Goal: Task Accomplishment & Management: Manage account settings

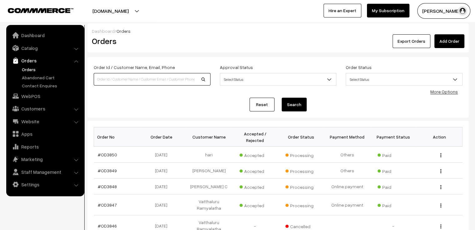
click at [118, 76] on input at bounding box center [152, 79] width 117 height 12
type input "[PERSON_NAME]"
click at [282, 98] on button "Search" at bounding box center [294, 105] width 25 height 14
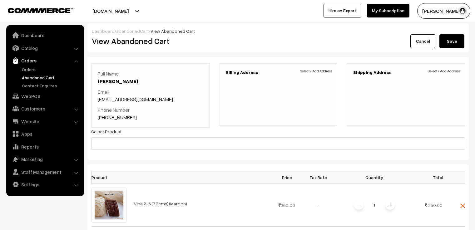
scroll to position [468, 0]
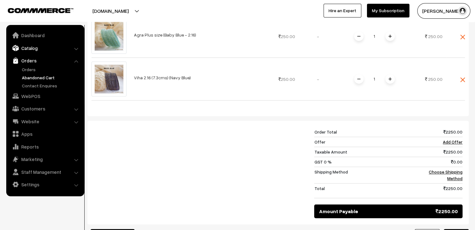
click at [33, 51] on link "Catalog" at bounding box center [45, 47] width 74 height 11
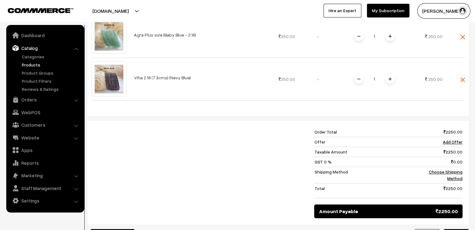
click at [32, 65] on link "Products" at bounding box center [51, 65] width 62 height 7
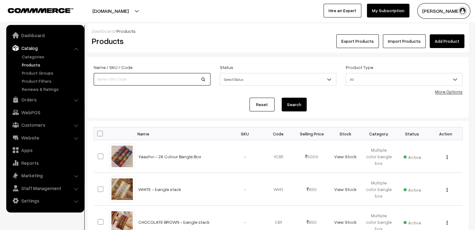
click at [158, 83] on input at bounding box center [152, 79] width 117 height 12
type input "premium"
click at [298, 106] on button "Search" at bounding box center [294, 105] width 25 height 14
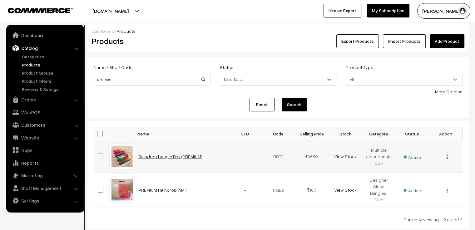
click at [164, 158] on link "Raindrop bangle Box (PREMIUM)" at bounding box center [170, 156] width 64 height 5
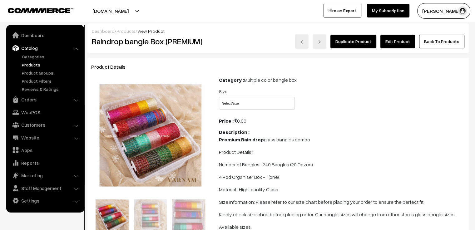
click at [399, 44] on link "Edit Product" at bounding box center [397, 42] width 35 height 14
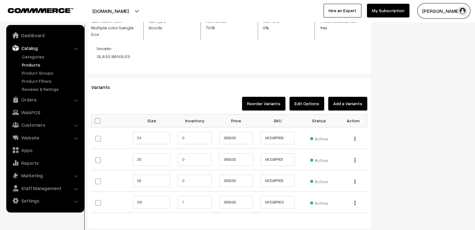
scroll to position [531, 0]
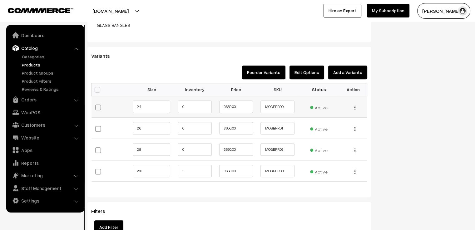
click at [355, 106] on img "button" at bounding box center [354, 108] width 1 height 4
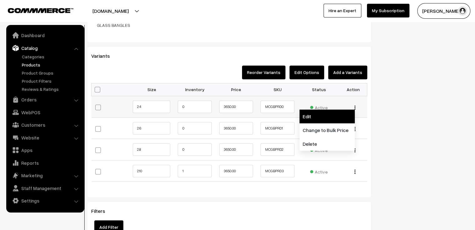
click at [335, 110] on link "Edit" at bounding box center [327, 117] width 55 height 14
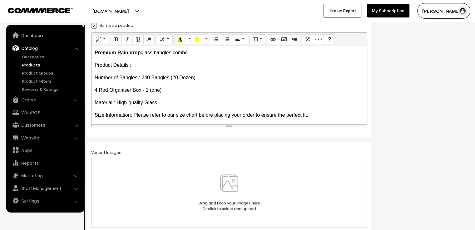
scroll to position [109, 0]
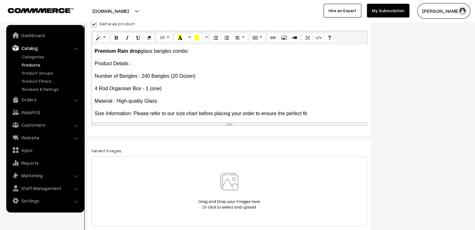
click at [239, 184] on img at bounding box center [229, 191] width 64 height 37
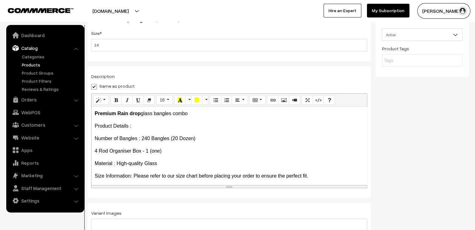
scroll to position [0, 0]
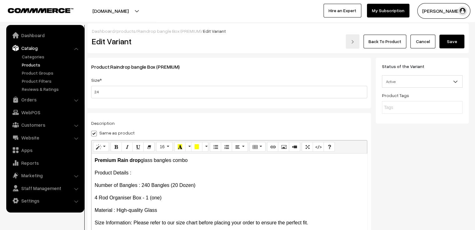
click at [451, 44] on button "Save" at bounding box center [451, 42] width 25 height 14
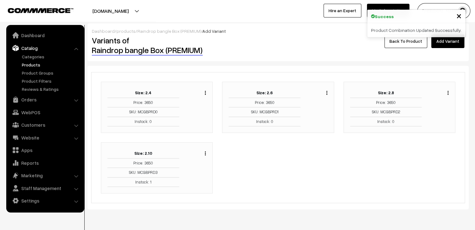
click at [326, 93] on img "button" at bounding box center [326, 93] width 1 height 4
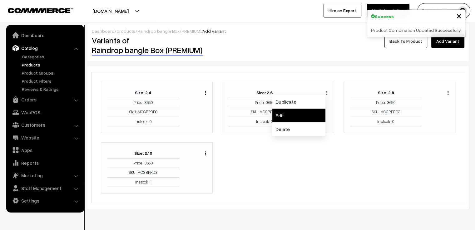
click at [314, 115] on link "Edit" at bounding box center [298, 116] width 53 height 14
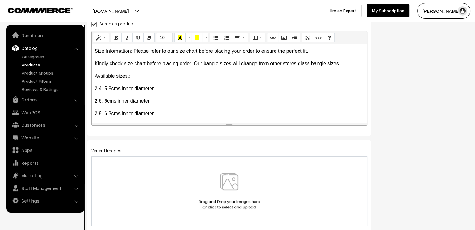
scroll to position [78, 0]
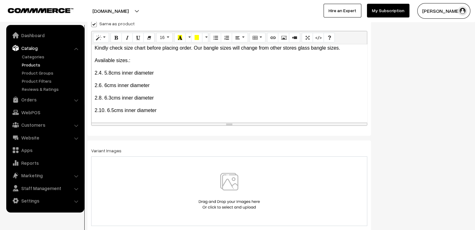
click at [239, 179] on img at bounding box center [229, 191] width 64 height 37
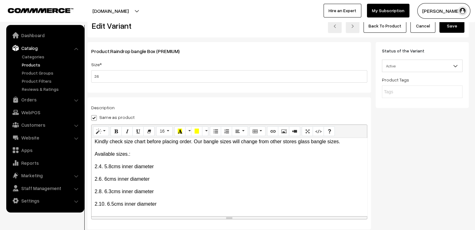
scroll to position [0, 0]
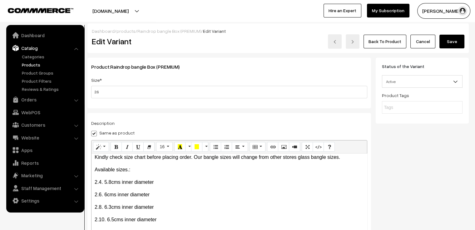
click at [458, 40] on button "Save" at bounding box center [451, 42] width 25 height 14
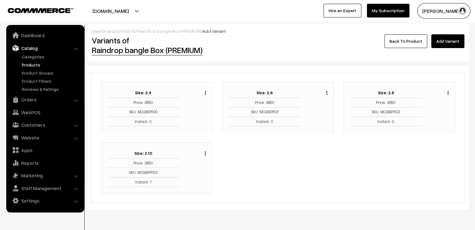
click at [447, 92] on div "Duplicate Edit Delete" at bounding box center [446, 91] width 5 height 7
click at [449, 93] on div "Duplicate Edit Delete" at bounding box center [439, 107] width 27 height 38
click at [448, 93] on img "button" at bounding box center [448, 93] width 1 height 4
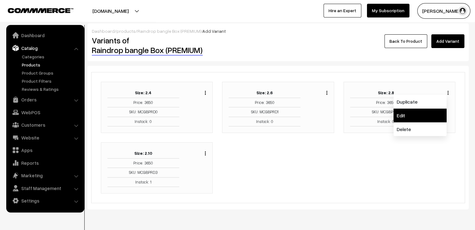
click at [432, 112] on link "Edit" at bounding box center [420, 116] width 53 height 14
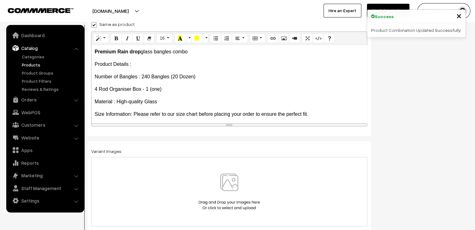
scroll to position [109, 0]
click at [241, 174] on img at bounding box center [229, 191] width 64 height 37
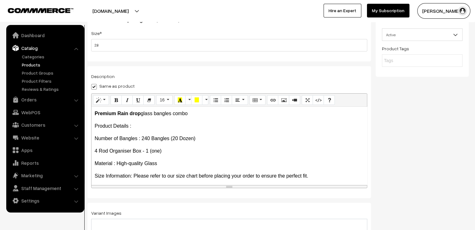
scroll to position [0, 0]
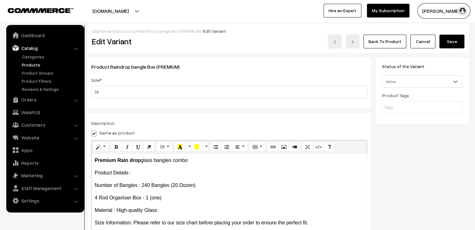
click at [452, 42] on button "Save" at bounding box center [451, 42] width 25 height 14
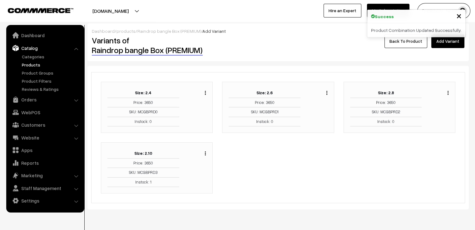
click at [401, 44] on link "Back To Product" at bounding box center [405, 41] width 43 height 14
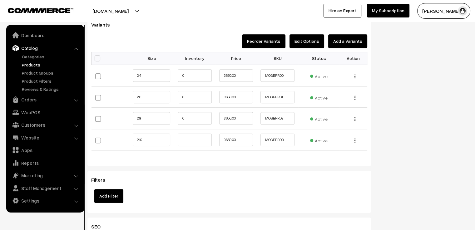
scroll to position [593, 0]
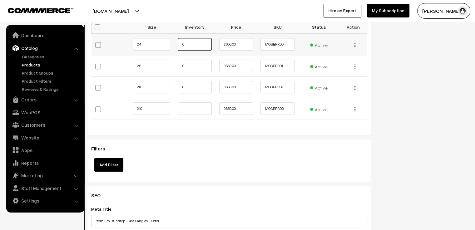
click at [195, 38] on input "0" at bounding box center [195, 44] width 34 height 12
type input "1"
click at [195, 63] on input "0" at bounding box center [195, 66] width 34 height 12
type input "1"
click at [191, 81] on input "0" at bounding box center [195, 87] width 34 height 12
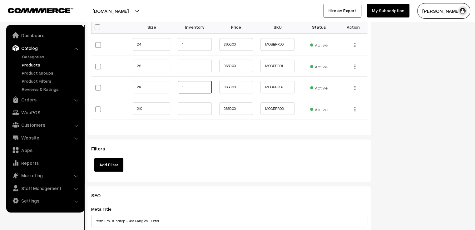
type input "1"
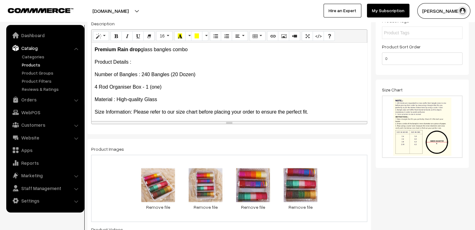
scroll to position [0, 0]
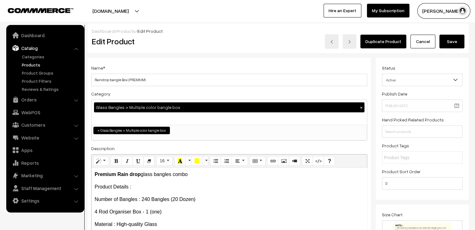
click at [453, 41] on button "Save" at bounding box center [451, 42] width 25 height 14
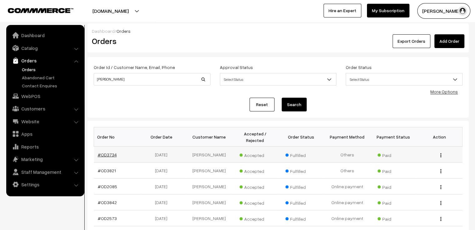
click at [111, 152] on link "#OD3734" at bounding box center [107, 154] width 19 height 5
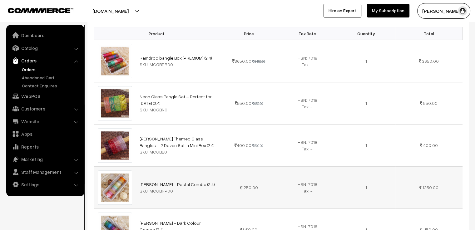
scroll to position [250, 0]
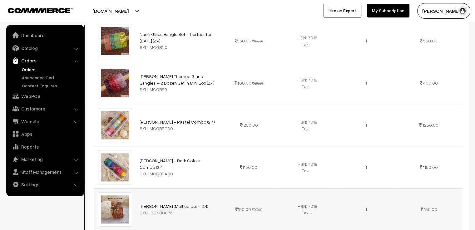
click at [289, 205] on td "HSN: 7018 Tax: -" at bounding box center [307, 209] width 59 height 42
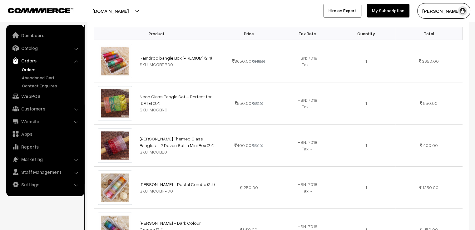
scroll to position [156, 0]
